Goal: Task Accomplishment & Management: Complete application form

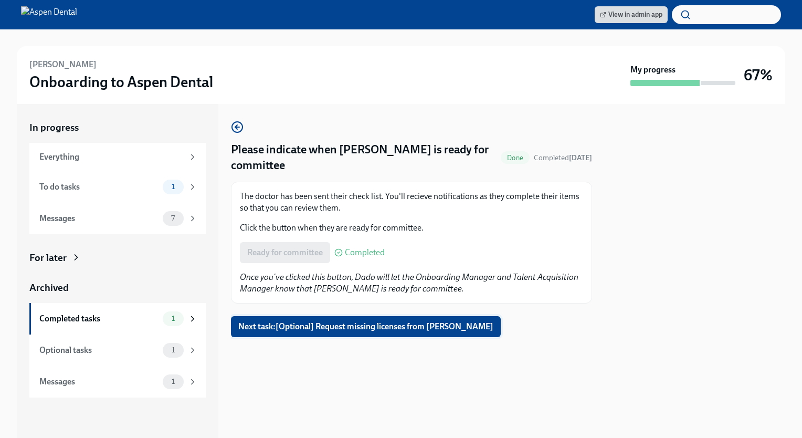
click at [360, 333] on button "Next task : [Optional] Request missing licenses from [PERSON_NAME]" at bounding box center [366, 326] width 270 height 21
click at [376, 321] on span "Next task : Please indicate if Yana Kapustina was approved by Committee" at bounding box center [374, 326] width 272 height 10
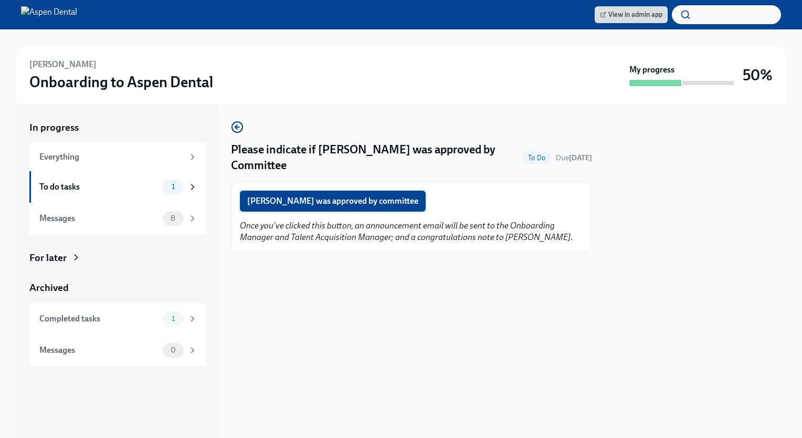
click at [390, 198] on span "Yana Kapustina was approved by committee" at bounding box center [332, 201] width 171 height 10
